Goal: Task Accomplishment & Management: Manage account settings

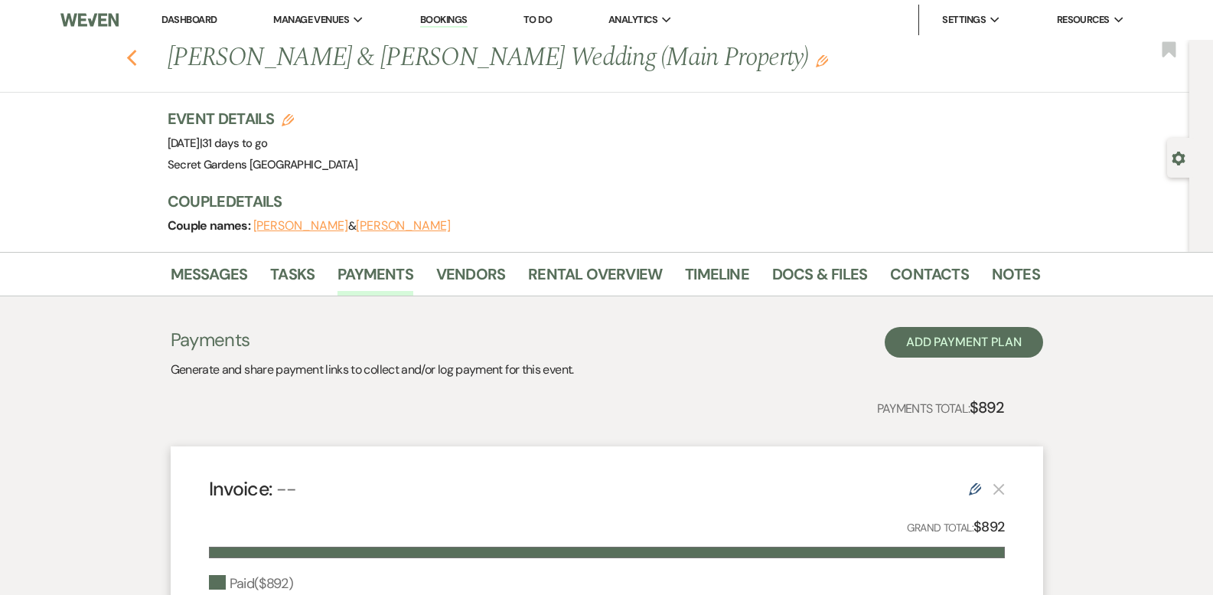
click at [135, 57] on use "button" at bounding box center [131, 58] width 10 height 17
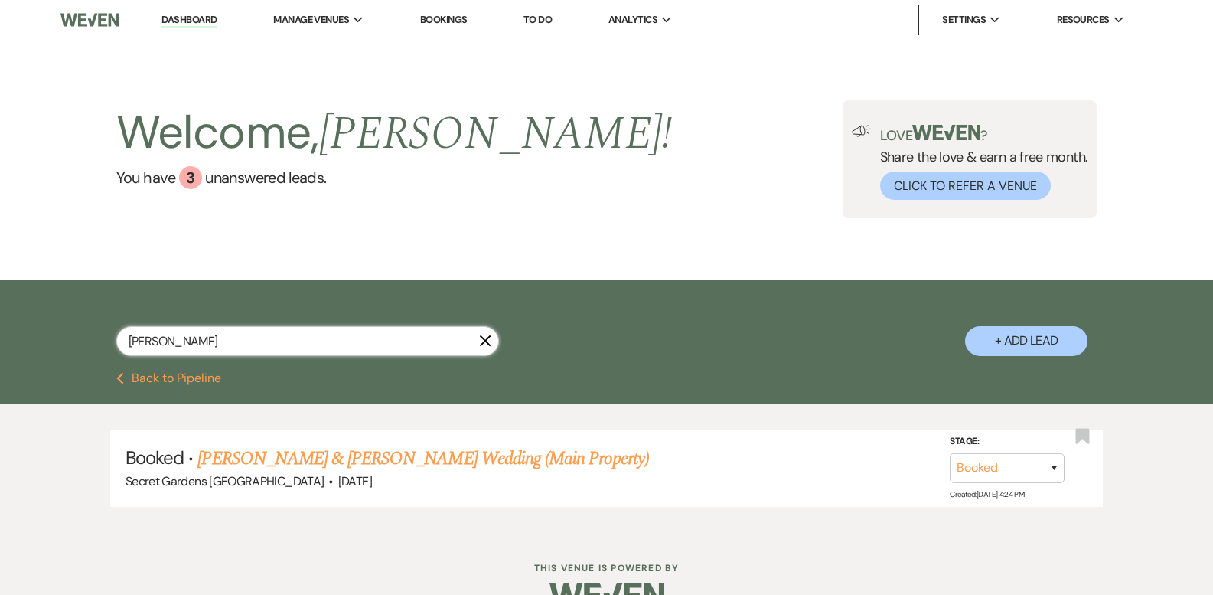
drag, startPoint x: 138, startPoint y: 339, endPoint x: 70, endPoint y: 322, distance: 69.6
click at [70, 322] on div "[PERSON_NAME] X + Add Lead" at bounding box center [607, 327] width 1102 height 81
type input "jac"
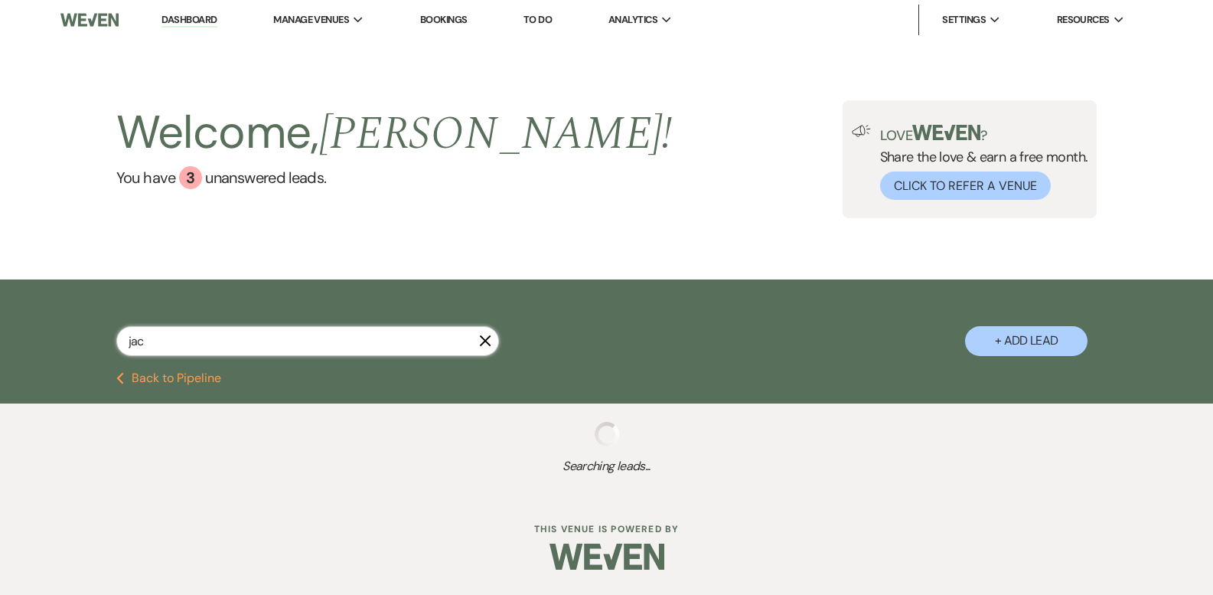
select select "5"
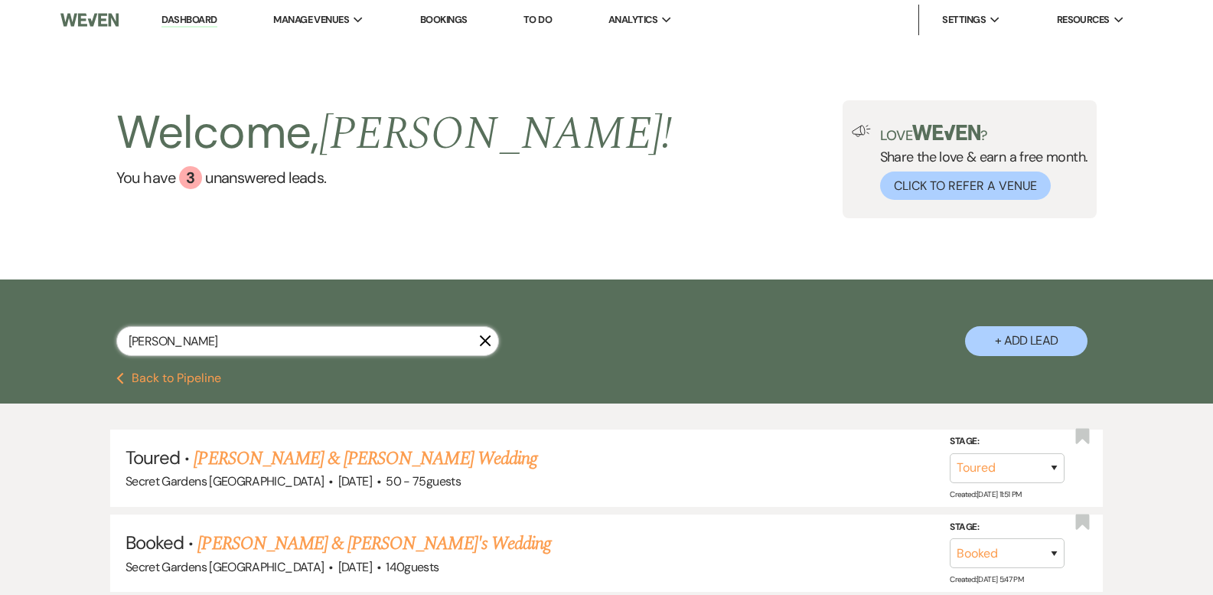
type input "[PERSON_NAME]"
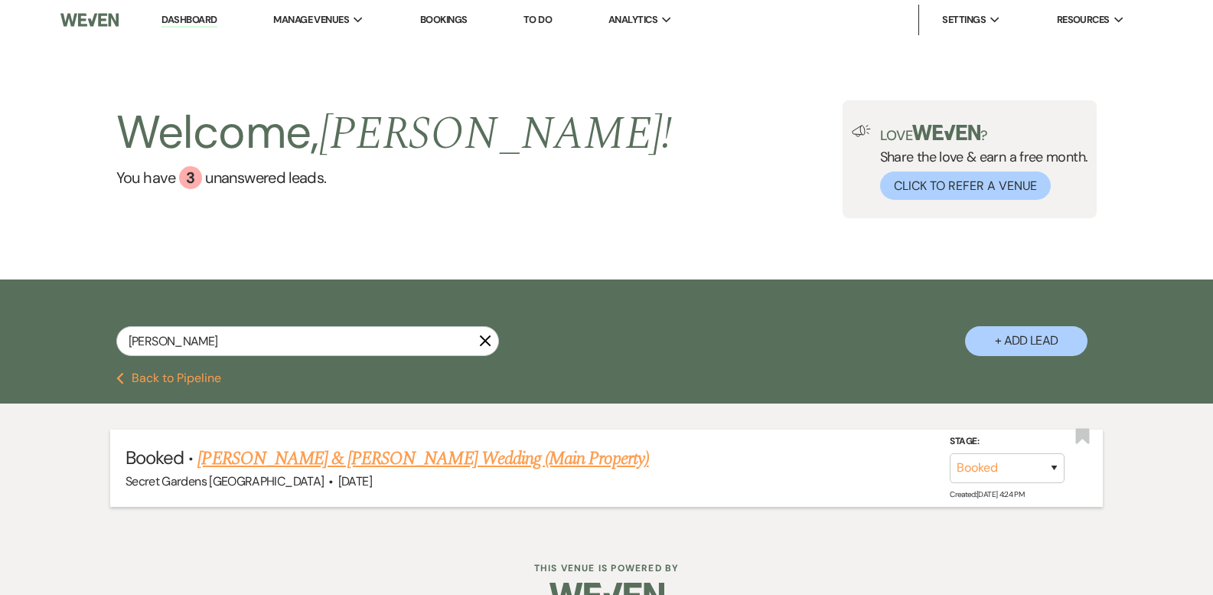
click at [295, 455] on link "[PERSON_NAME] & [PERSON_NAME] Wedding (Main Property)" at bounding box center [423, 459] width 451 height 28
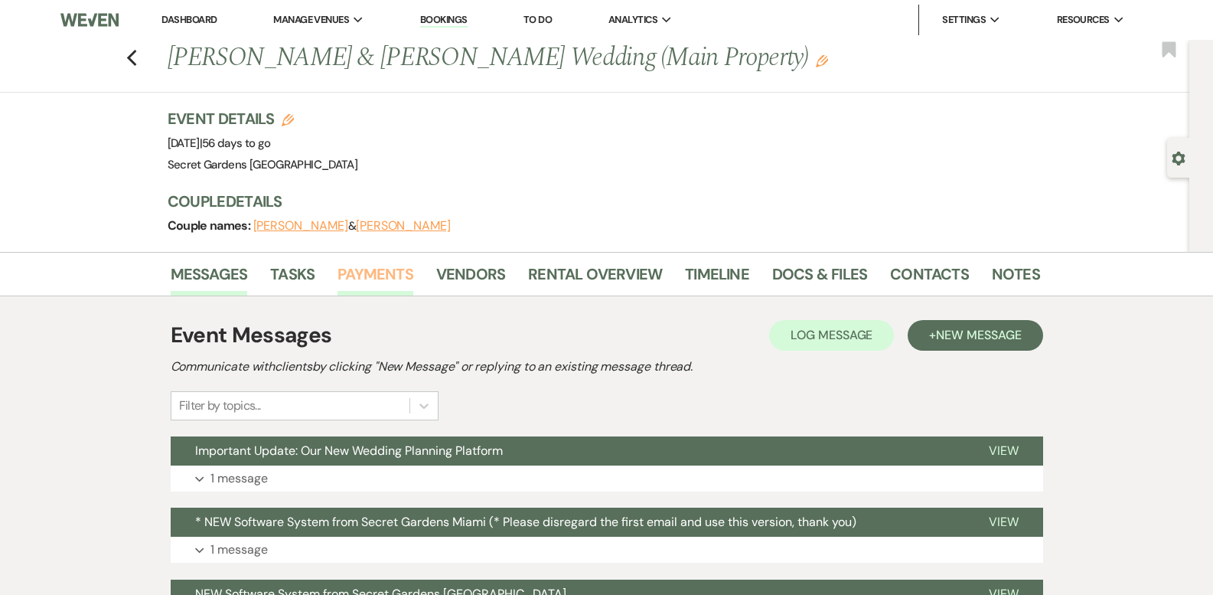
click at [368, 270] on link "Payments" at bounding box center [376, 279] width 76 height 34
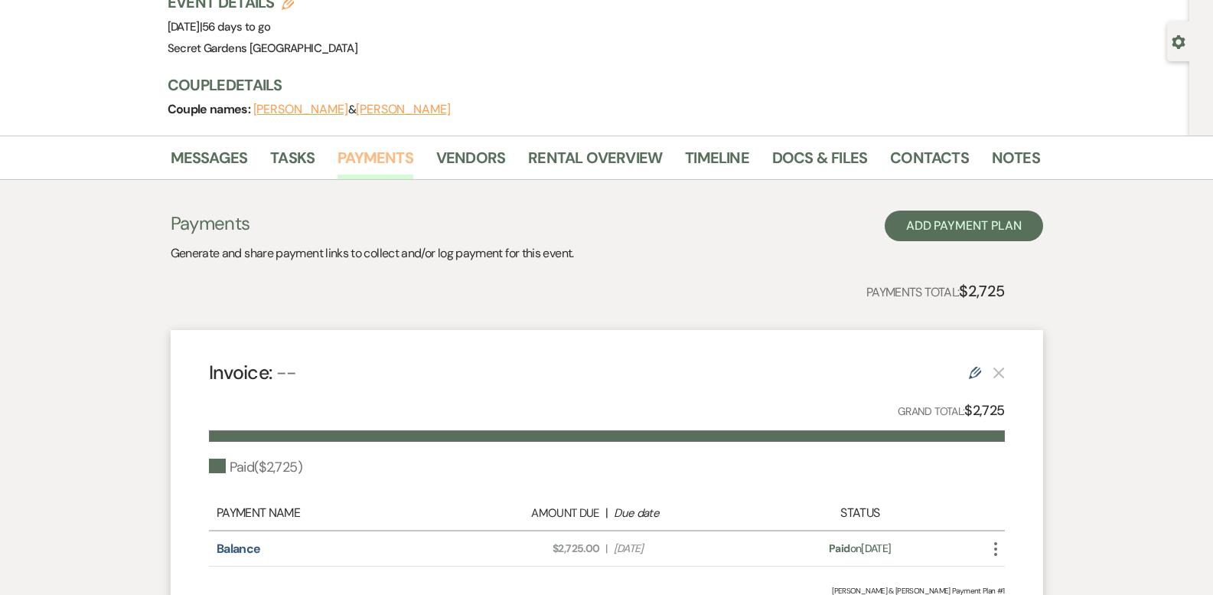
scroll to position [116, 0]
click at [564, 173] on link "Rental Overview" at bounding box center [595, 163] width 134 height 34
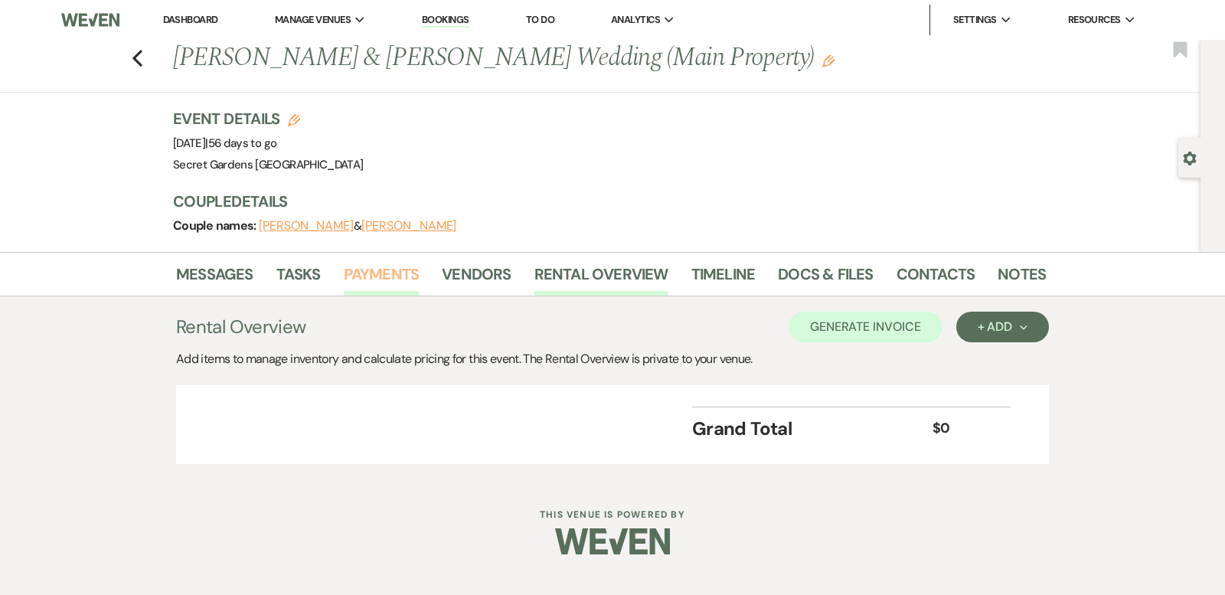
click at [369, 278] on link "Payments" at bounding box center [382, 279] width 76 height 34
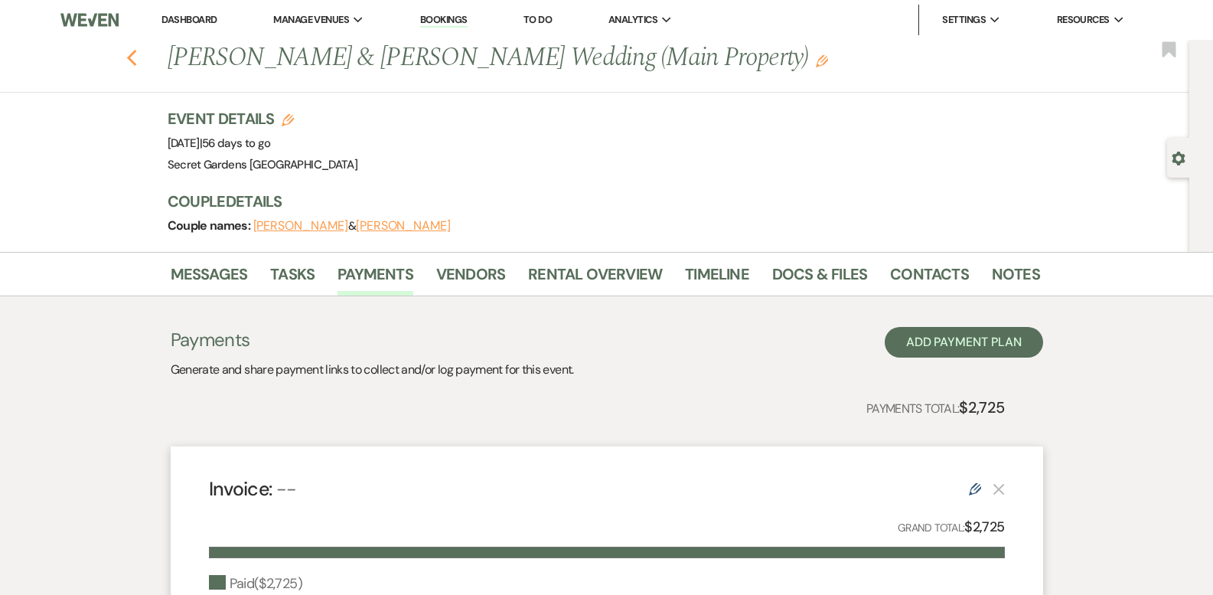
click at [138, 66] on icon "Previous" at bounding box center [131, 58] width 11 height 18
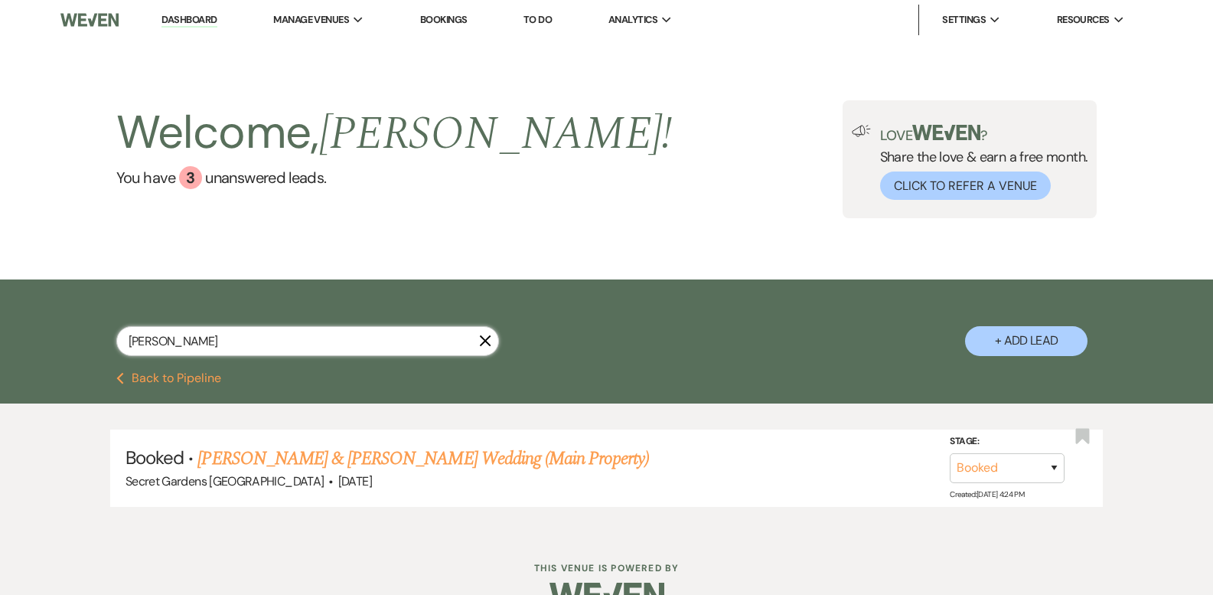
drag, startPoint x: 240, startPoint y: 331, endPoint x: 16, endPoint y: 368, distance: 226.5
click at [16, 368] on div "[PERSON_NAME] X + Add Lead" at bounding box center [606, 325] width 1213 height 93
paste input "[PERSON_NAME]"
type input "[PERSON_NAME]"
click at [247, 455] on link "[PERSON_NAME] & [PERSON_NAME] Wedding" at bounding box center [369, 459] width 343 height 28
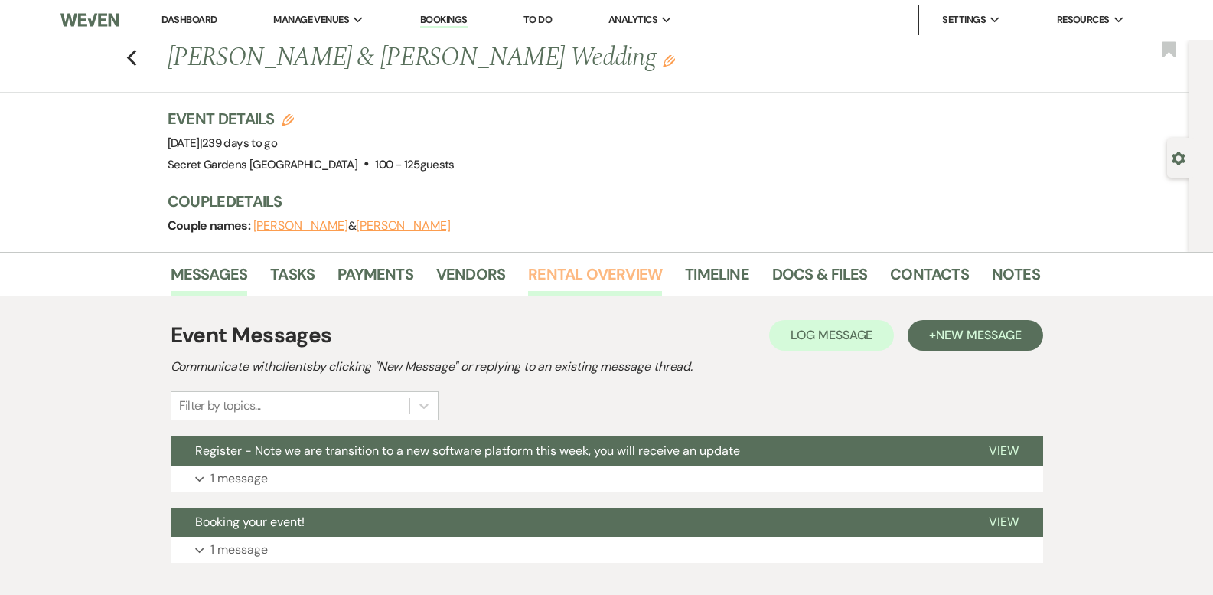
click at [543, 271] on link "Rental Overview" at bounding box center [595, 279] width 134 height 34
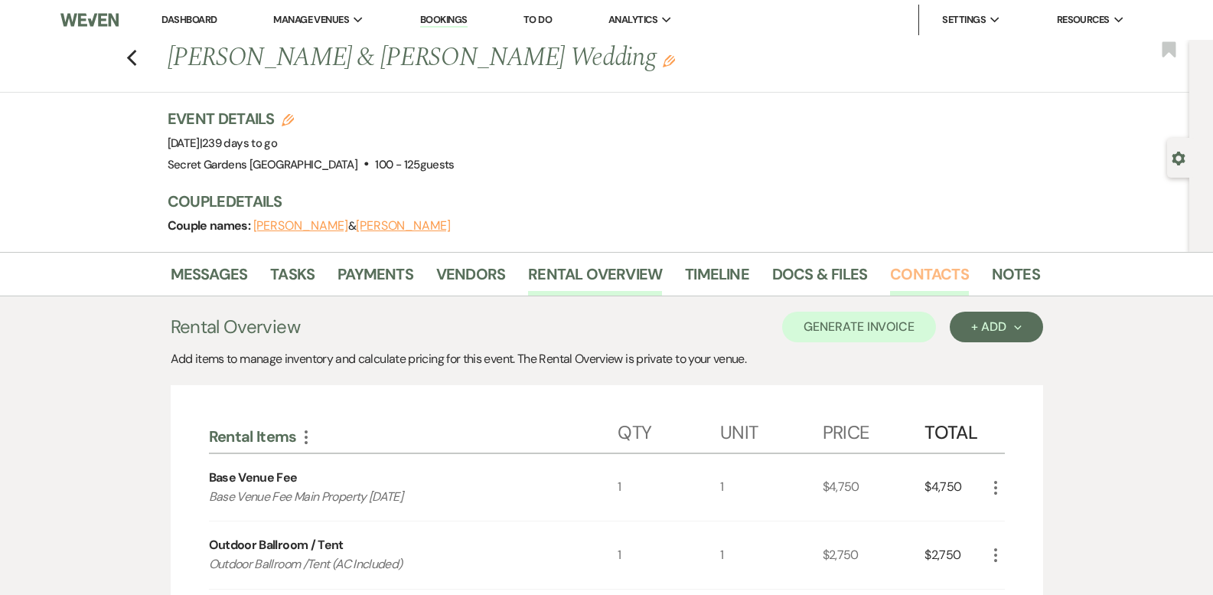
click at [903, 285] on link "Contacts" at bounding box center [929, 279] width 79 height 34
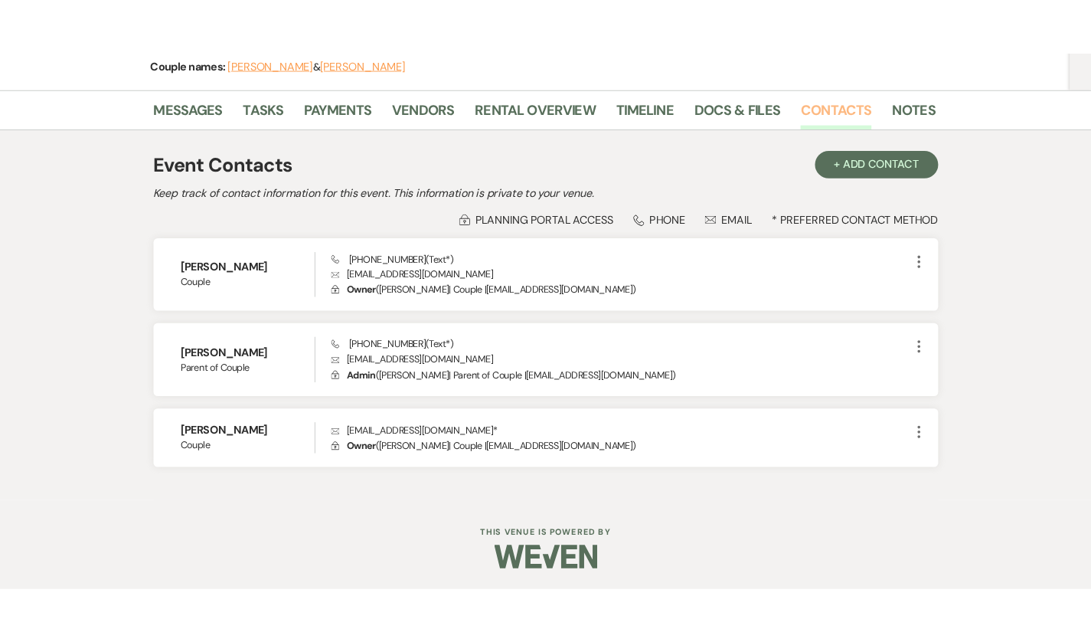
scroll to position [165, 0]
